Goal: Check status: Check status

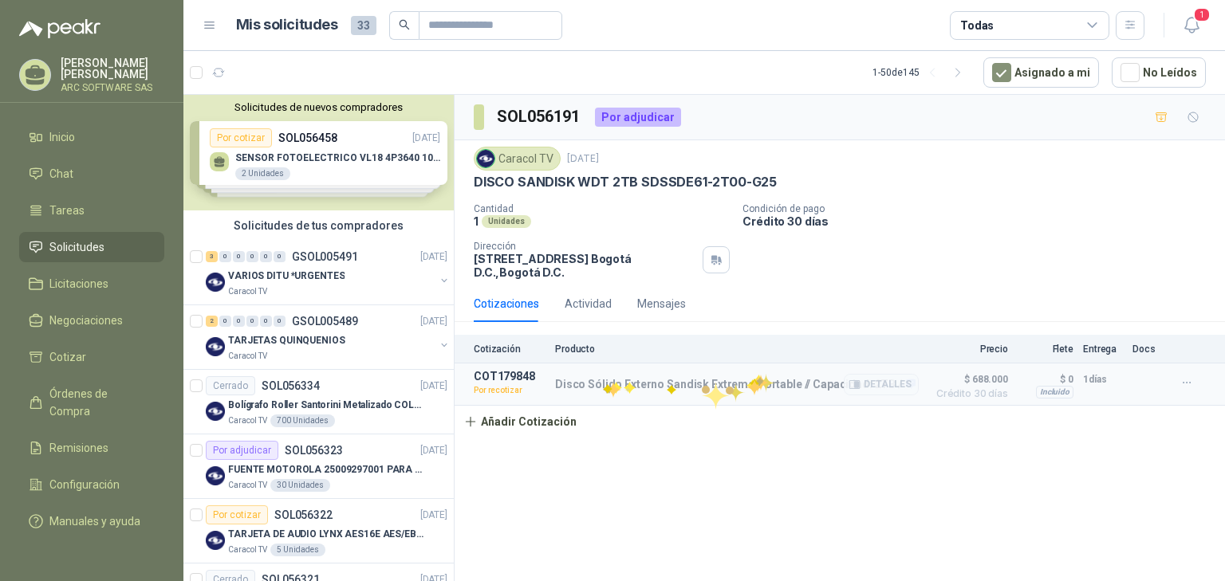
click at [612, 381] on p "Disco Sólido Externo Sandisk Extreme Portable // Capacidad: 2TB /" at bounding box center [735, 385] width 360 height 14
click at [338, 450] on p "SOL056323" at bounding box center [314, 450] width 58 height 11
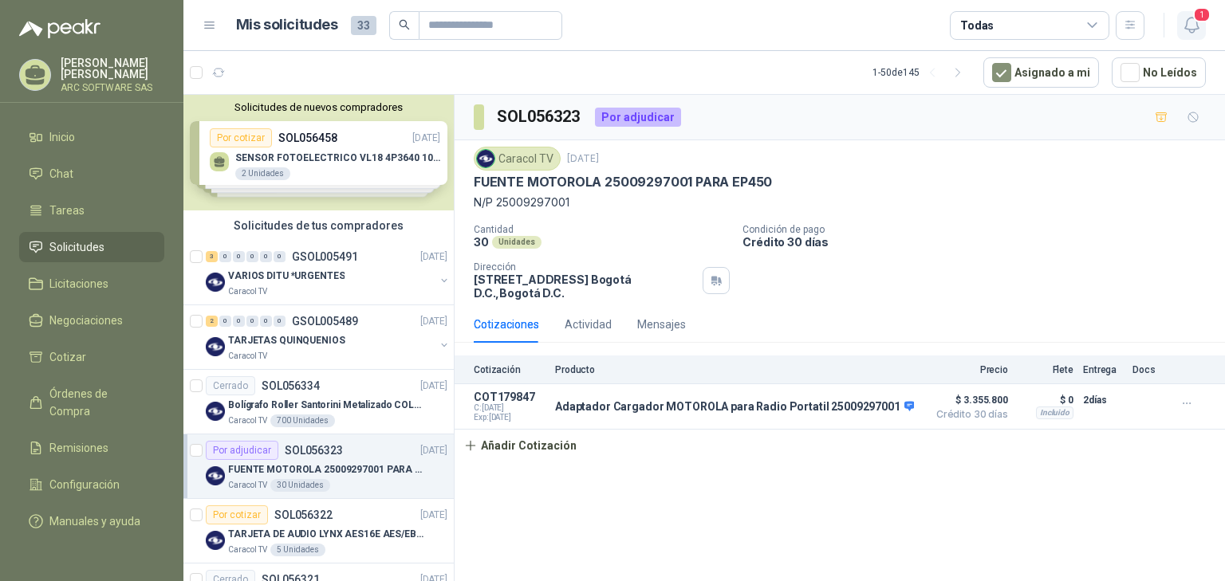
click at [1185, 19] on icon "button" at bounding box center [1192, 25] width 20 height 20
